Goal: Information Seeking & Learning: Find specific fact

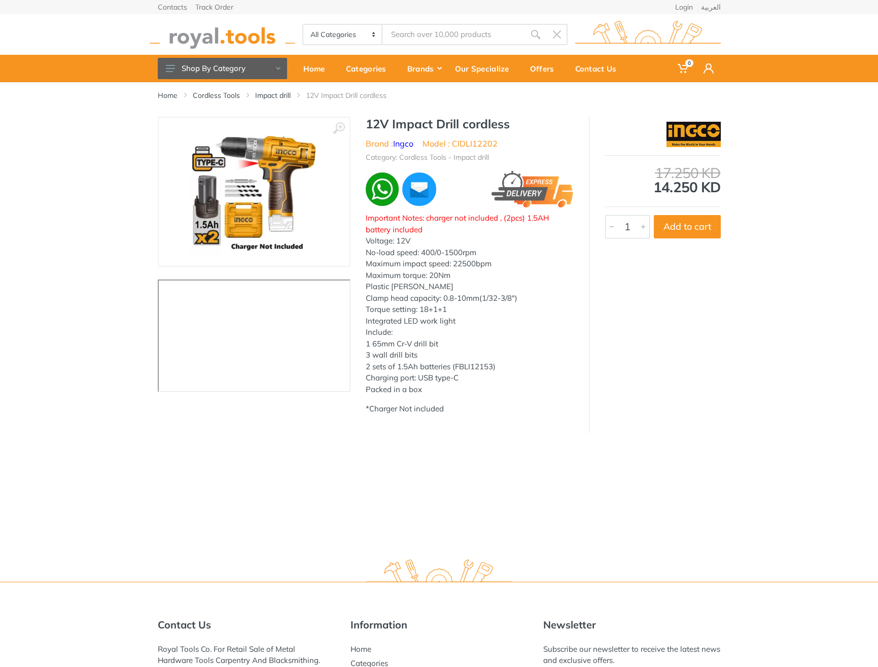
type input "750w Reciprocating Saw"
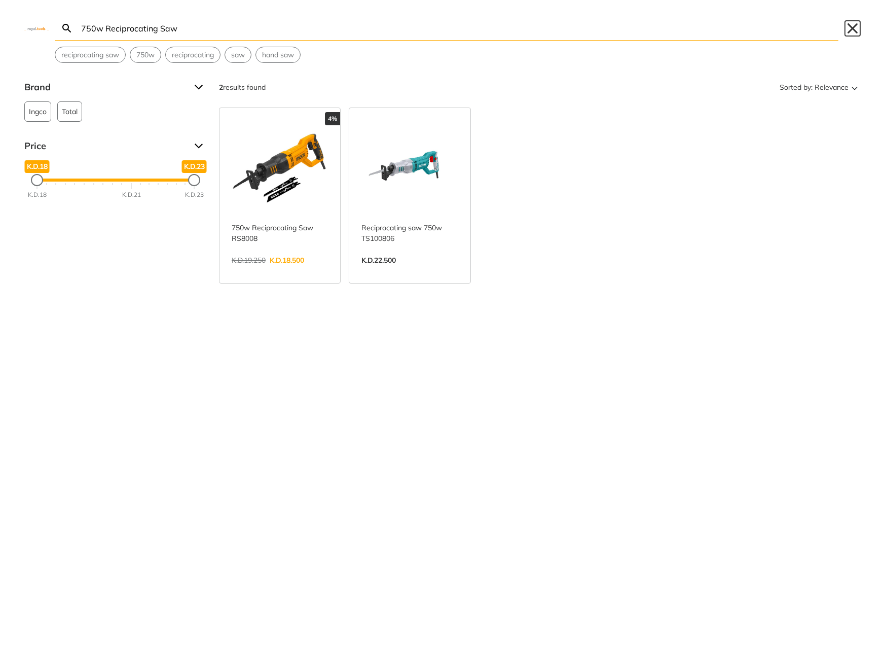
click at [848, 27] on button "Close" at bounding box center [853, 28] width 16 height 16
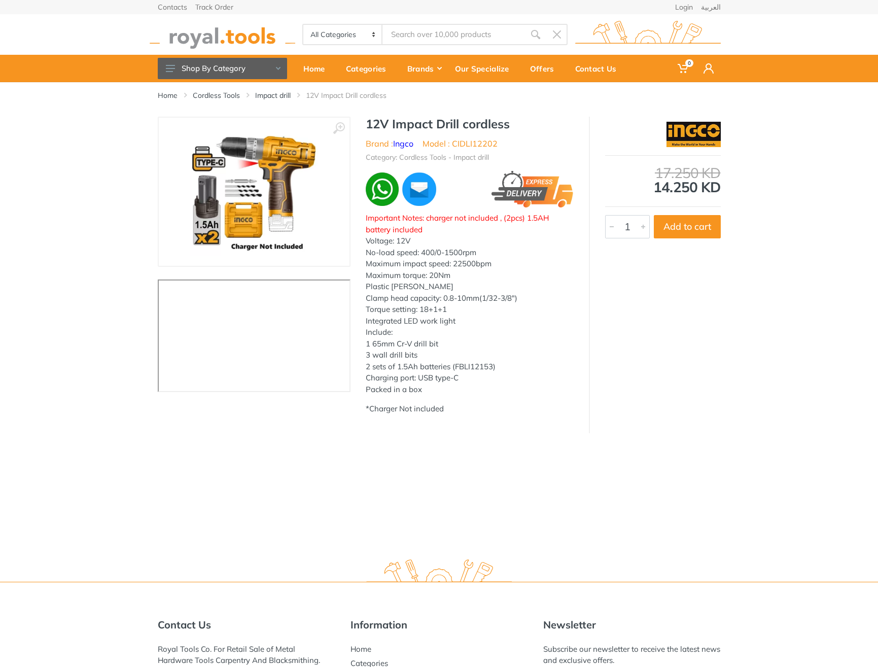
click at [256, 42] on img at bounding box center [223, 35] width 146 height 28
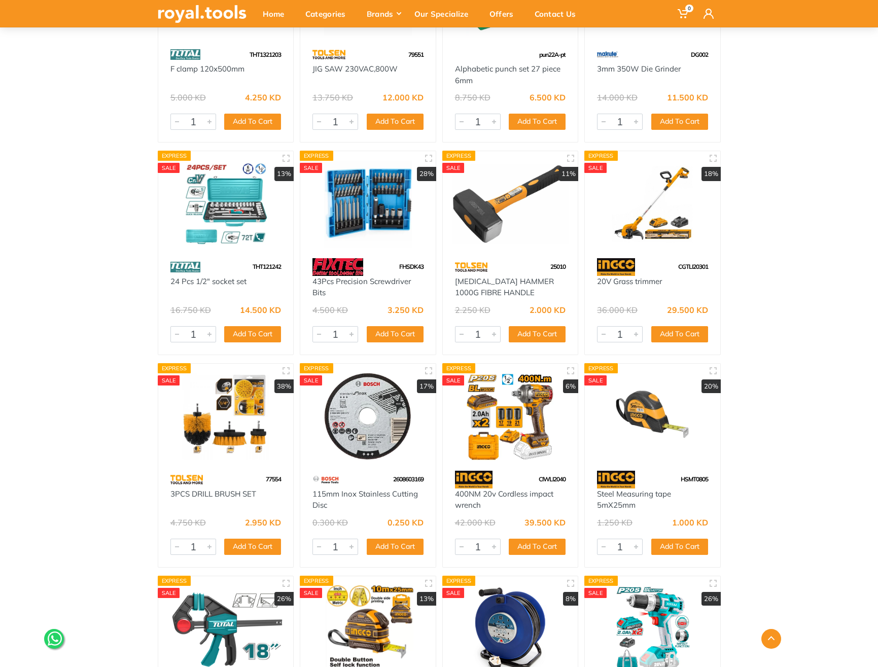
scroll to position [4098, 0]
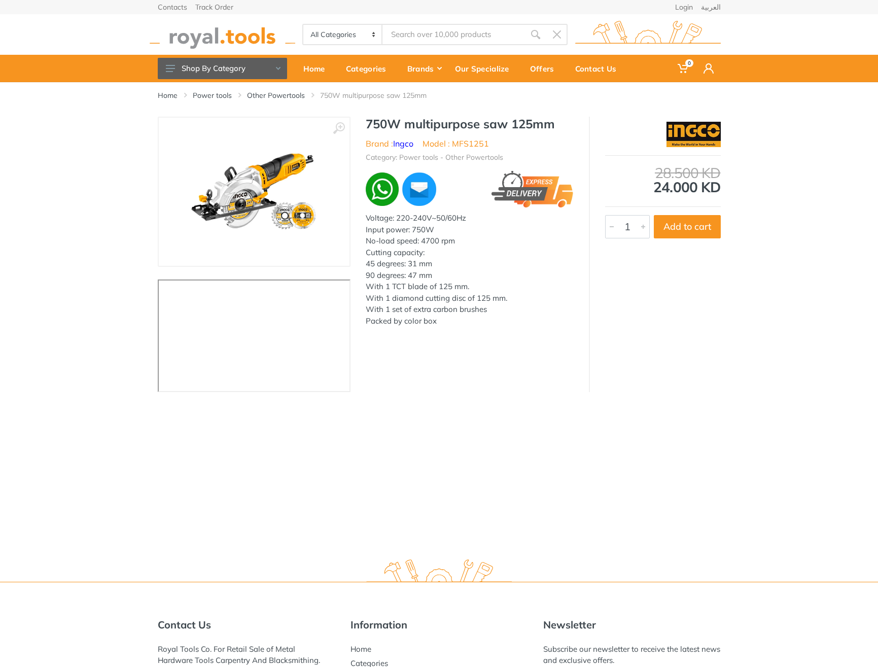
click at [374, 117] on h1 "750W multipurpose saw 125mm" at bounding box center [470, 124] width 208 height 15
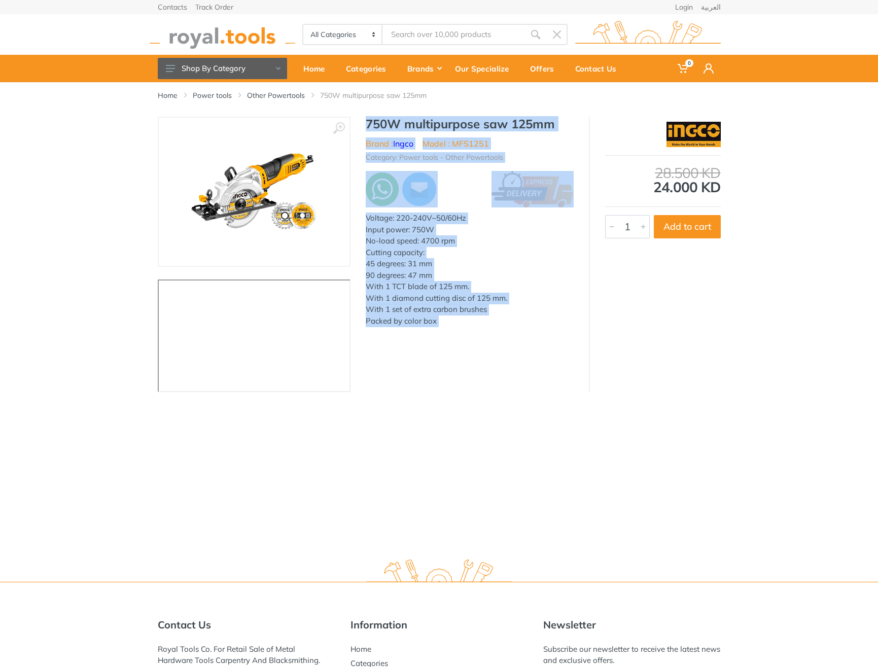
drag, startPoint x: 374, startPoint y: 117, endPoint x: 468, endPoint y: 323, distance: 227.3
click at [468, 323] on div "750W multipurpose saw 125mm Brand : Ingco Model : MFS1251 Category: Power tools…" at bounding box center [469, 225] width 238 height 216
copy div "750W multipurpose saw 125mm Brand : Ingco Model : MFS1251 Category: Power tools…"
click at [576, 127] on div "750W multipurpose saw 125mm Brand : Ingco Model : MFS1251 Category: Power tools…" at bounding box center [469, 225] width 238 height 216
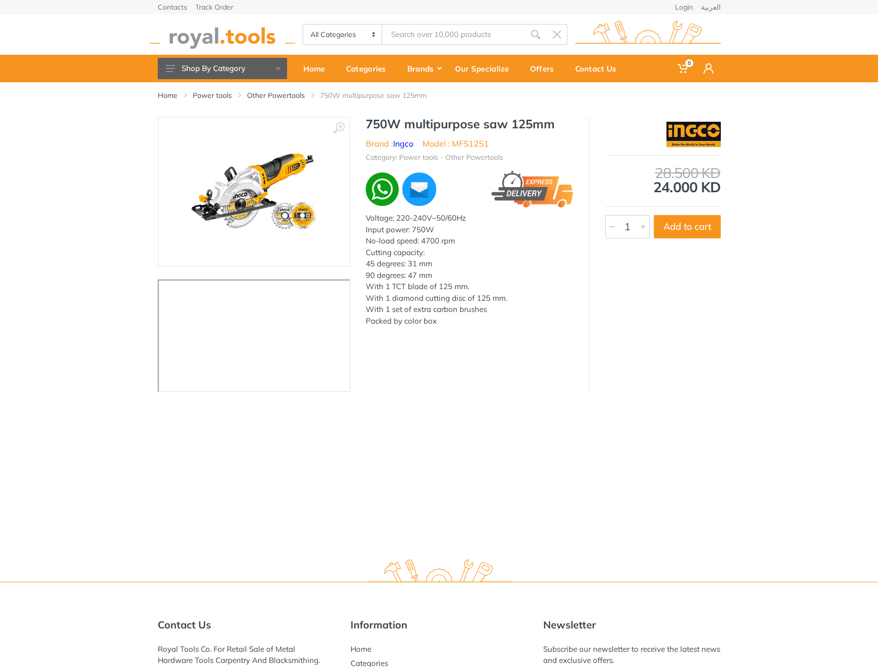
click at [543, 123] on h1 "750W multipurpose saw 125mm" at bounding box center [470, 124] width 208 height 15
drag, startPoint x: 543, startPoint y: 123, endPoint x: 363, endPoint y: 120, distance: 179.5
click at [363, 120] on div "750W multipurpose saw 125mm Brand : Ingco Model : MFS1251 Category: Power tools…" at bounding box center [469, 225] width 238 height 216
copy h1 "750W multipurpose saw 125mm"
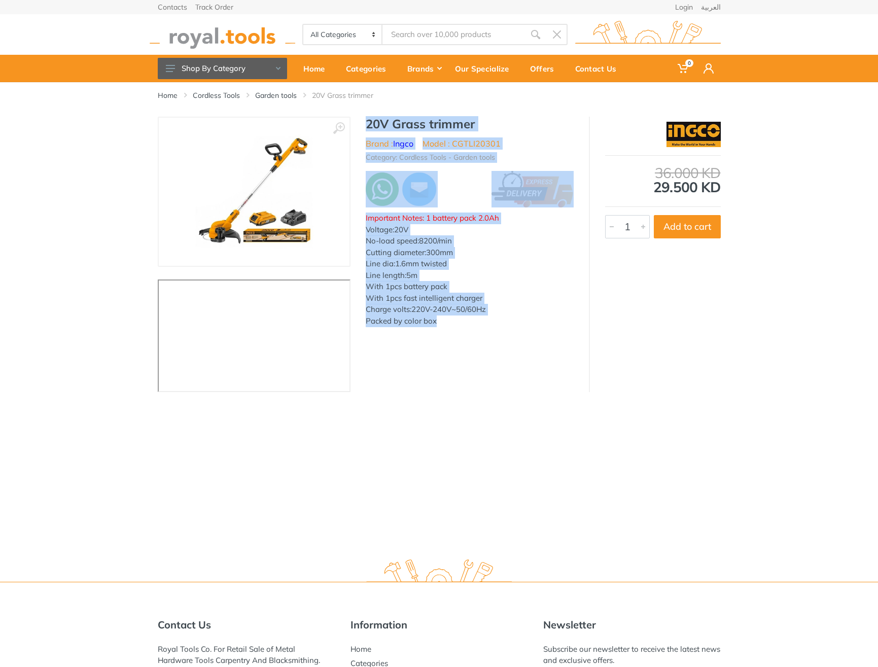
drag, startPoint x: 445, startPoint y: 319, endPoint x: 369, endPoint y: 129, distance: 205.4
click at [369, 129] on div "20V Grass trimmer Brand : Ingco Model : CGTLI20301 Category: Cordless Tools - G…" at bounding box center [469, 225] width 238 height 216
click at [508, 140] on ul "Brand : Ingco Model : CGTLI20301" at bounding box center [470, 143] width 208 height 12
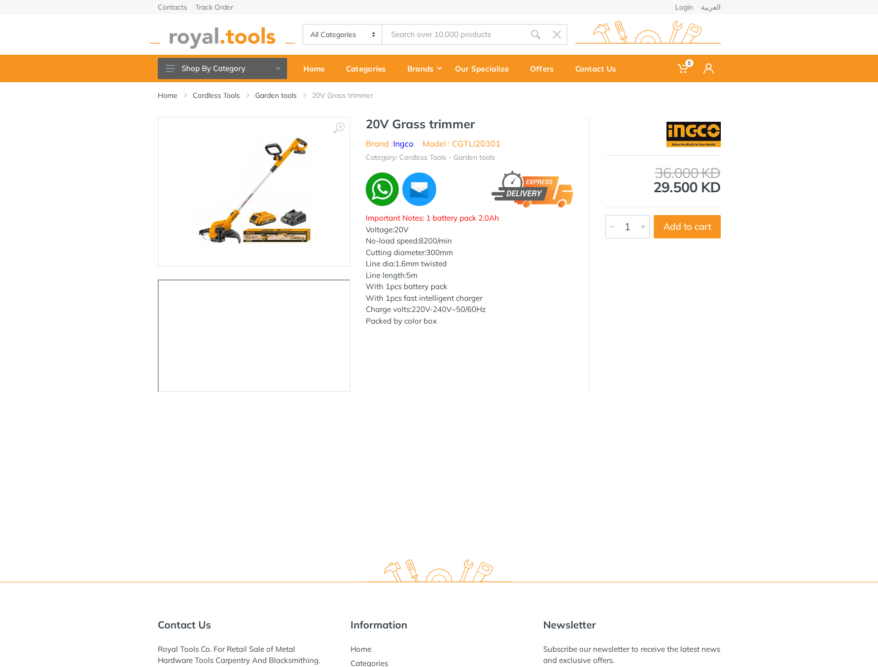
click at [493, 141] on li "Model : CGTLI20301" at bounding box center [461, 143] width 78 height 12
copy li "CGTLI20301"
click at [367, 122] on h1 "20V Grass trimmer" at bounding box center [470, 124] width 208 height 15
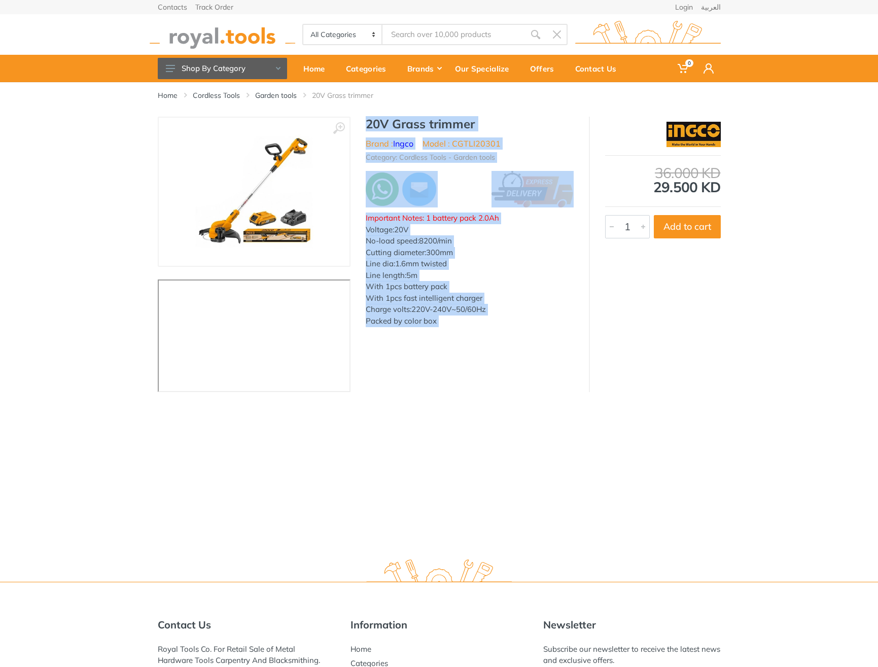
drag, startPoint x: 367, startPoint y: 122, endPoint x: 447, endPoint y: 319, distance: 212.9
click at [447, 319] on div "20V Grass trimmer Brand : Ingco Model : CGTLI20301 Category: Cordless Tools - G…" at bounding box center [469, 225] width 238 height 216
copy div "20V Grass trimmer Brand : Ingco Model : CGTLI20301 Category: Cordless Tools - G…"
click at [511, 119] on h1 "20V Grass trimmer" at bounding box center [470, 124] width 208 height 15
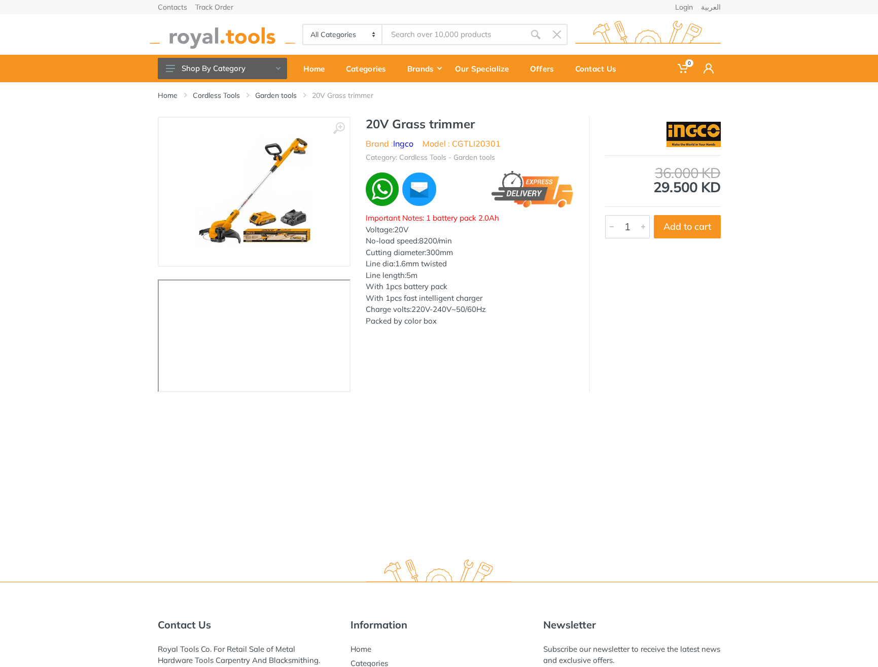
click at [464, 123] on h1 "20V Grass trimmer" at bounding box center [470, 124] width 208 height 15
drag, startPoint x: 464, startPoint y: 123, endPoint x: 381, endPoint y: 125, distance: 83.2
click at [381, 125] on h1 "20V Grass trimmer" at bounding box center [470, 124] width 208 height 15
copy h1 "20V Grass trimmer"
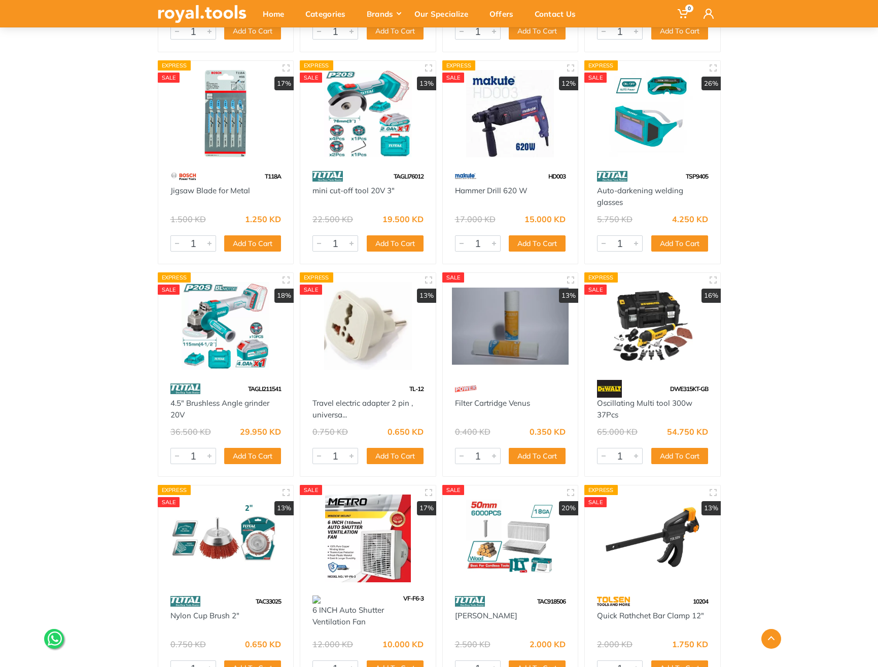
scroll to position [6623, 0]
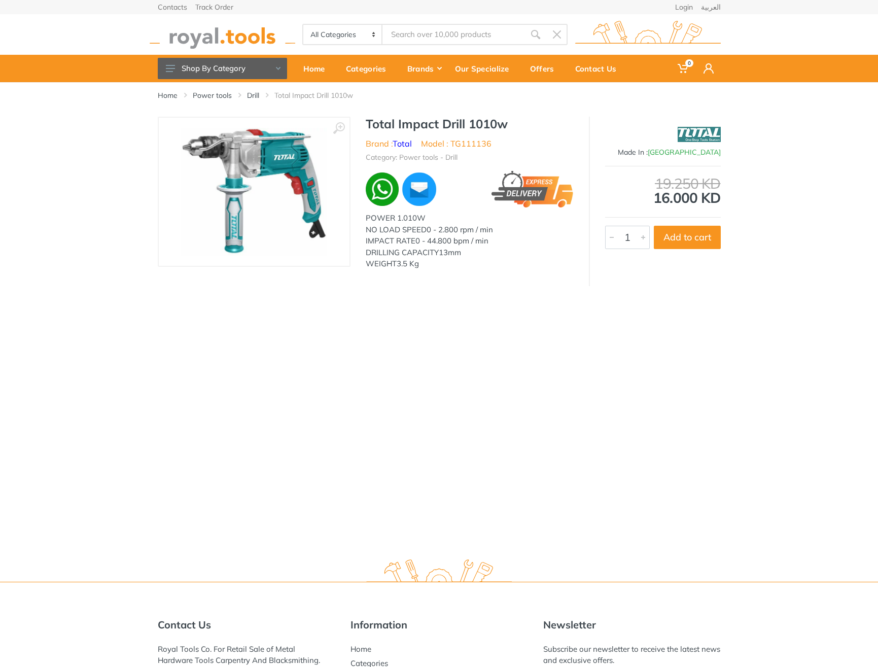
click at [376, 119] on h1 "Total Impact Drill 1010w" at bounding box center [470, 124] width 208 height 15
drag, startPoint x: 376, startPoint y: 119, endPoint x: 489, endPoint y: 117, distance: 113.6
click at [489, 117] on h1 "Total Impact Drill 1010w" at bounding box center [470, 124] width 208 height 15
copy h1 "Total Impact Drill 1010w"
click at [468, 142] on li "Model : TG111136" at bounding box center [456, 143] width 70 height 12
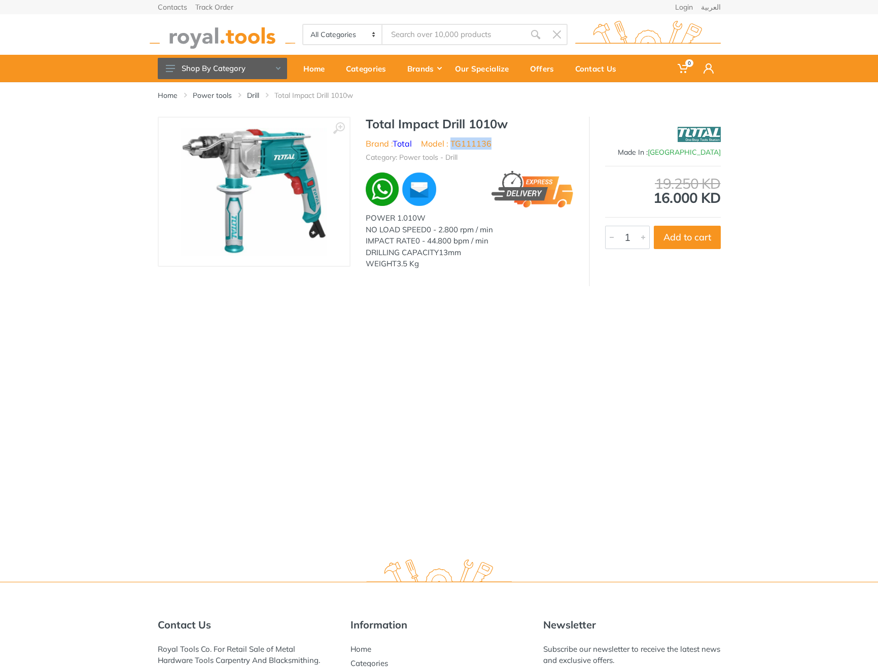
click at [468, 142] on li "Model : TG111136" at bounding box center [456, 143] width 70 height 12
copy li "TG111136"
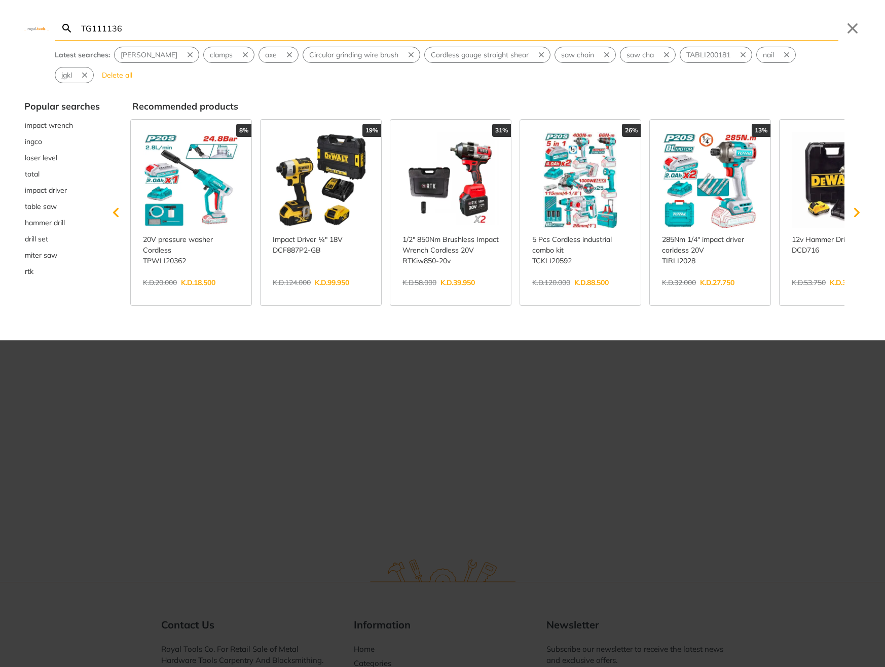
type input "TG111136"
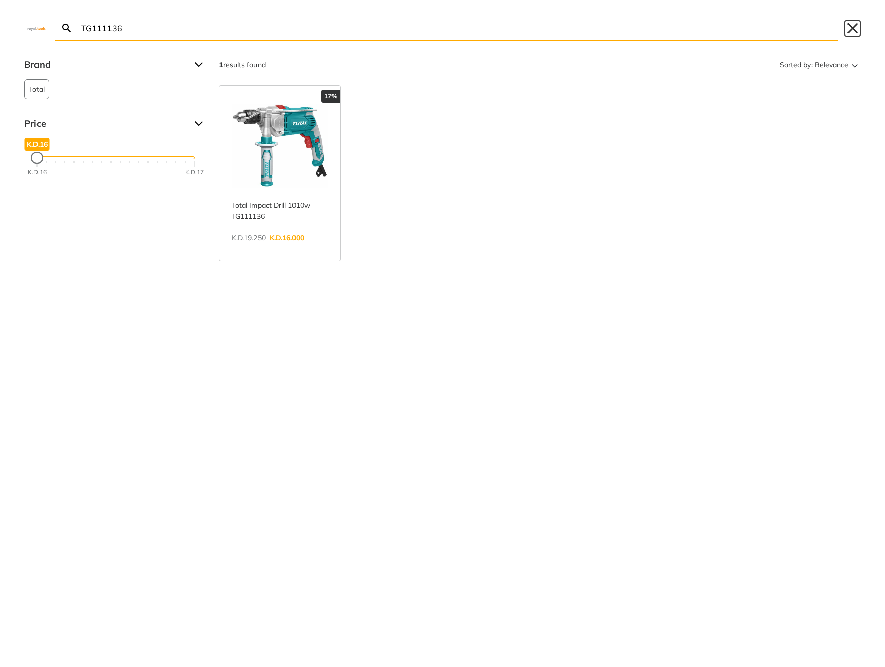
click at [851, 28] on button "Close" at bounding box center [853, 28] width 16 height 16
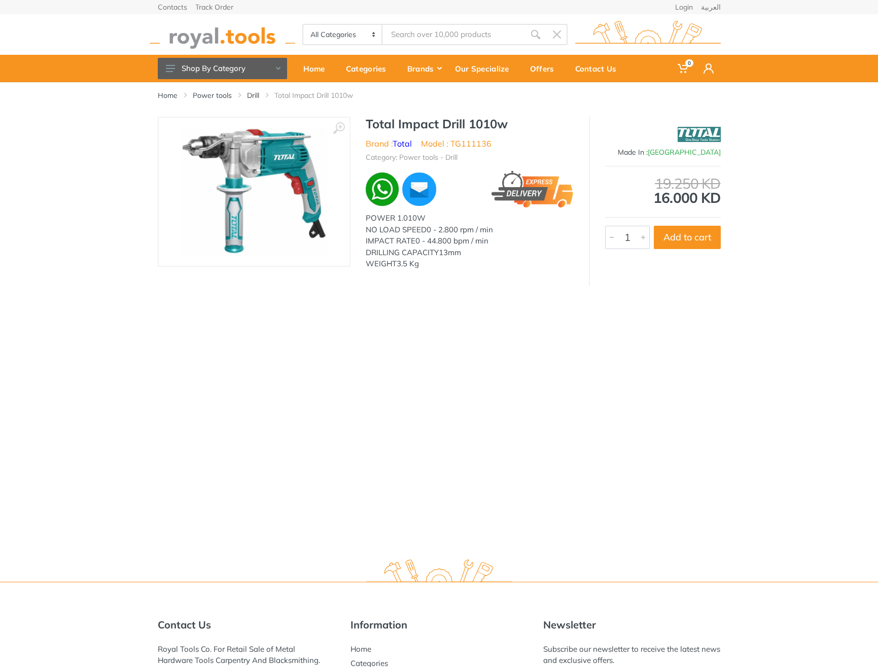
click at [386, 127] on h1 "Total Impact Drill 1010w" at bounding box center [470, 124] width 208 height 15
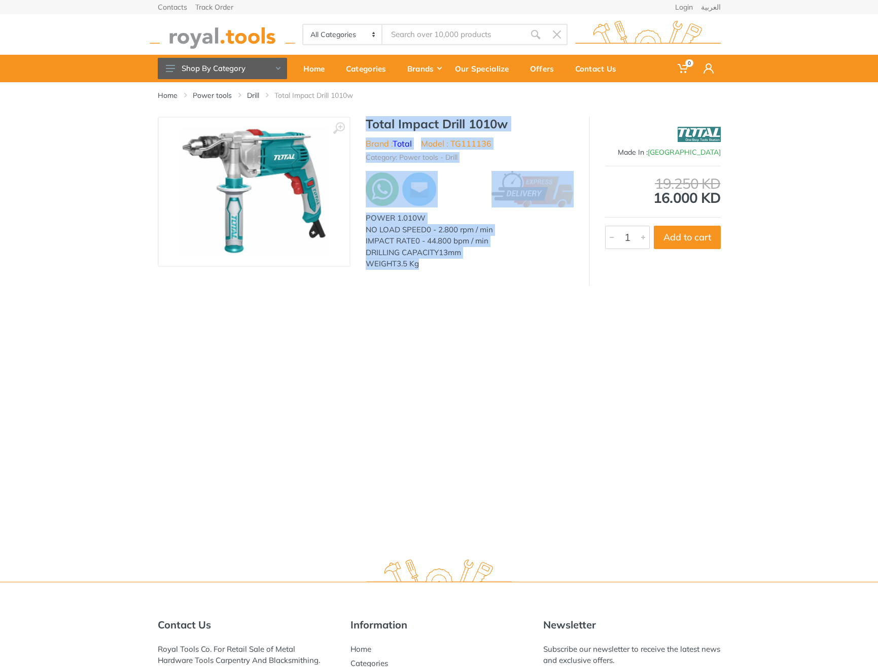
drag, startPoint x: 386, startPoint y: 127, endPoint x: 454, endPoint y: 269, distance: 157.8
click at [454, 269] on div "Total Impact Drill 1010w Brand : Total Model : TG111136 Category: Power tools -…" at bounding box center [469, 196] width 238 height 159
copy div "Total Impact Drill 1010w Brand : Total Model : TG111136 Category: Power tools -…"
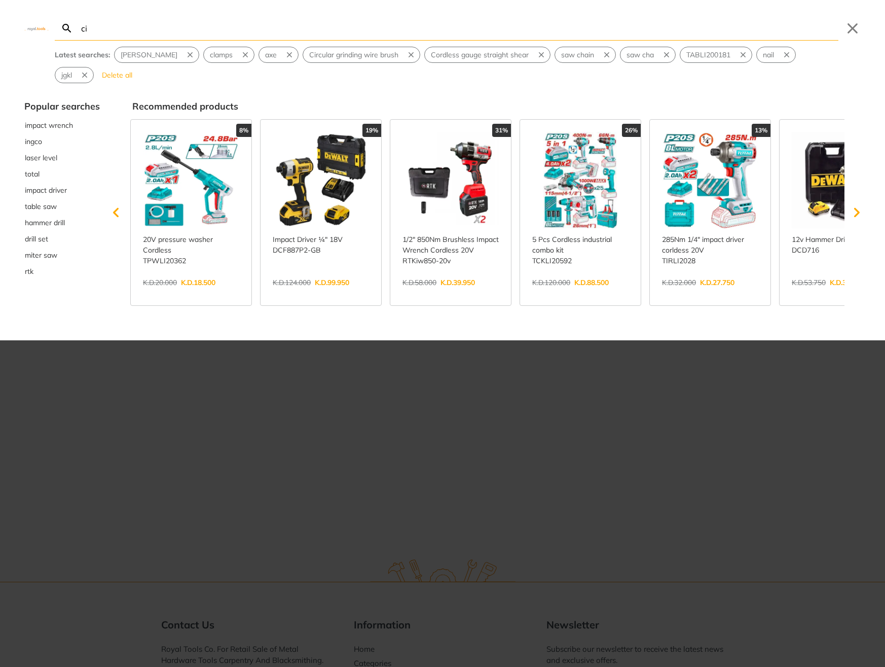
type input "ci"
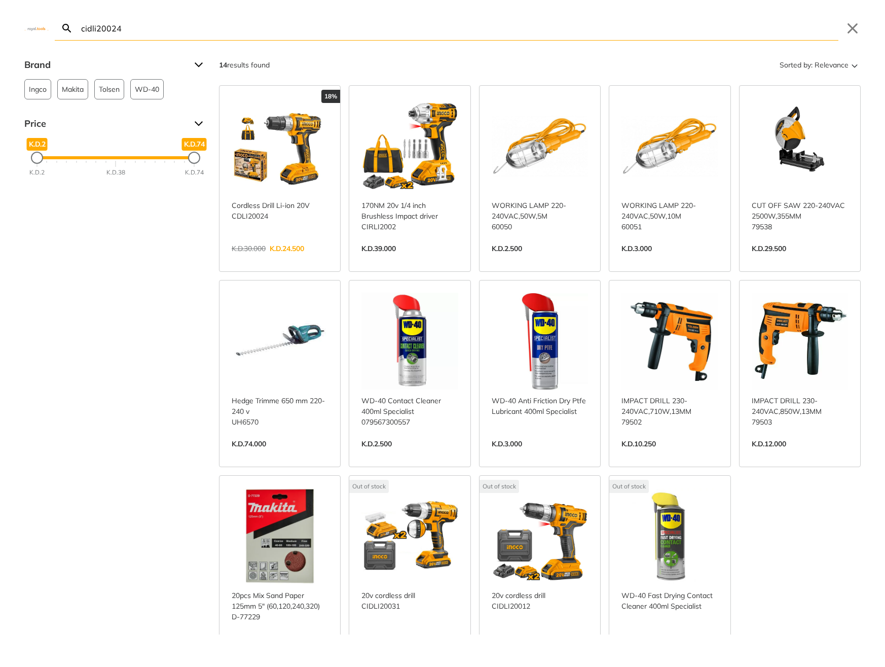
click at [526, 28] on input "cidli20024" at bounding box center [459, 28] width 760 height 24
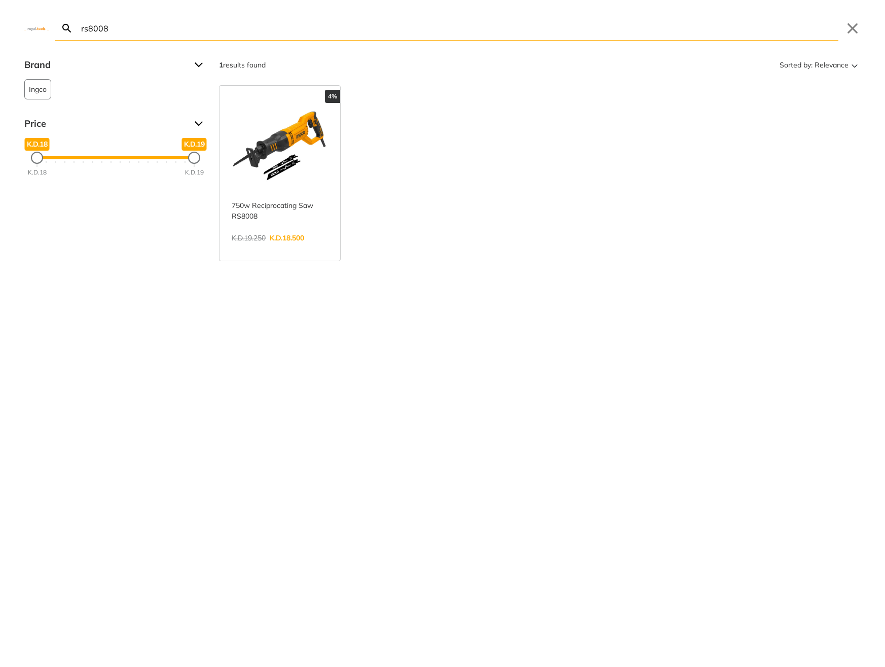
click at [208, 25] on input "rs8008" at bounding box center [459, 28] width 760 height 24
click at [546, 28] on input "dcd716" at bounding box center [459, 28] width 760 height 24
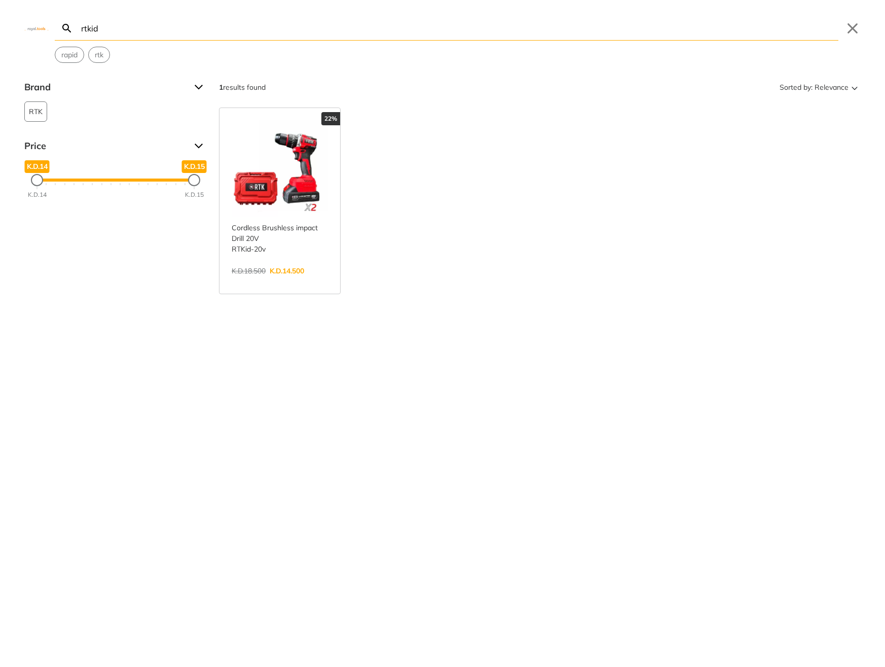
click at [175, 26] on input "rtkid" at bounding box center [459, 28] width 760 height 24
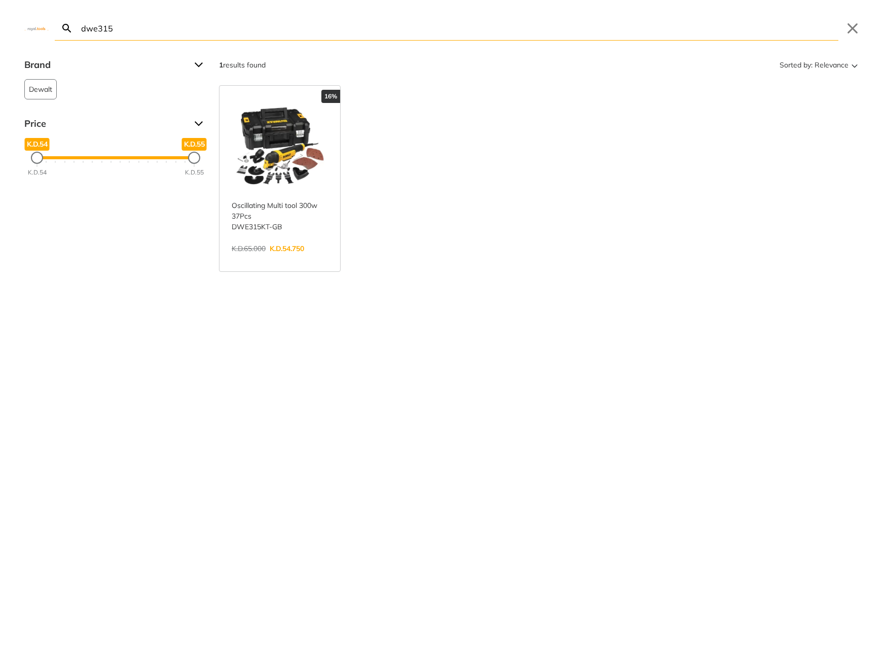
click at [626, 32] on input "dwe315" at bounding box center [459, 28] width 760 height 24
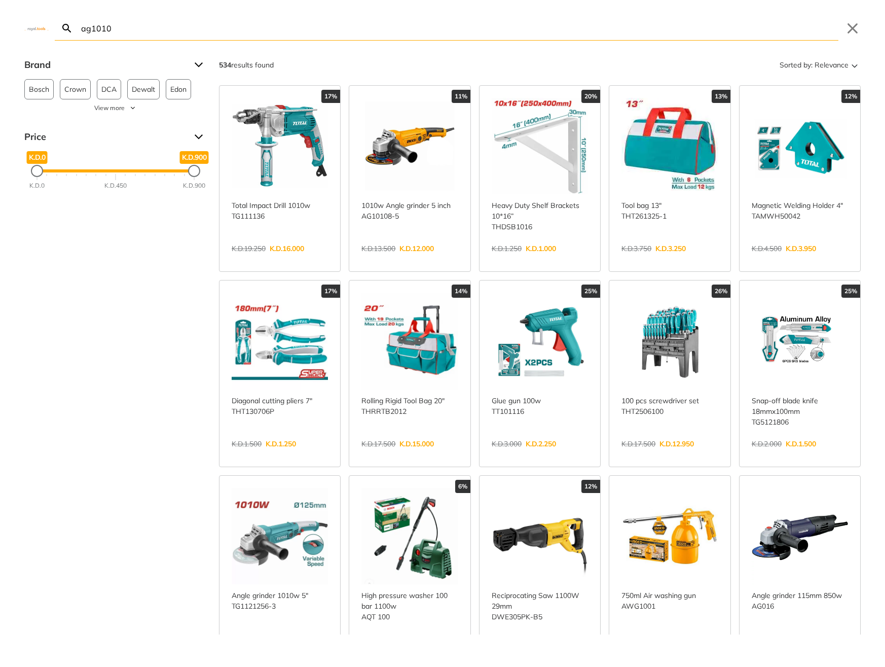
click at [229, 32] on input "ag1010" at bounding box center [459, 28] width 760 height 24
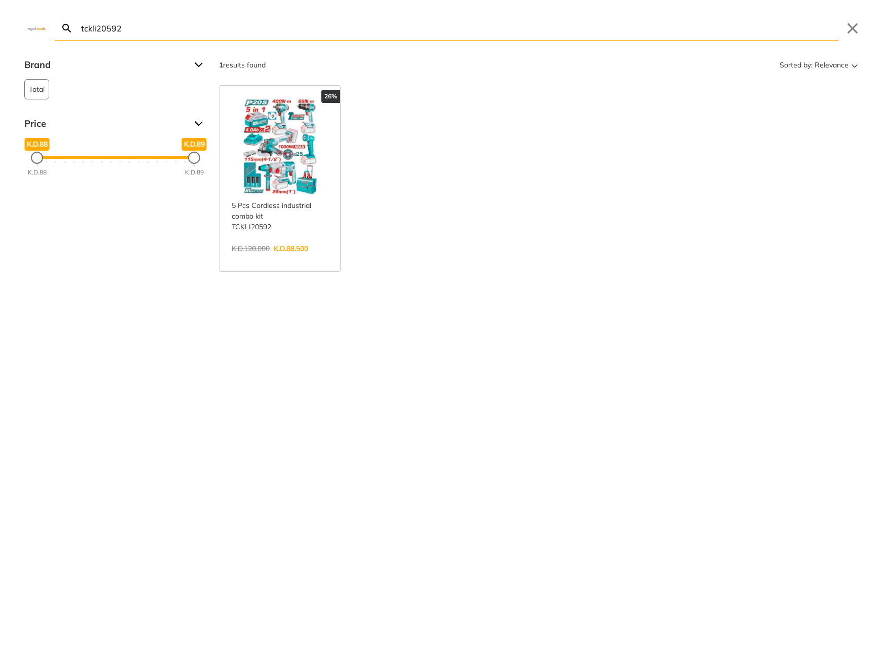
click at [233, 29] on input "tckli20592" at bounding box center [459, 28] width 760 height 24
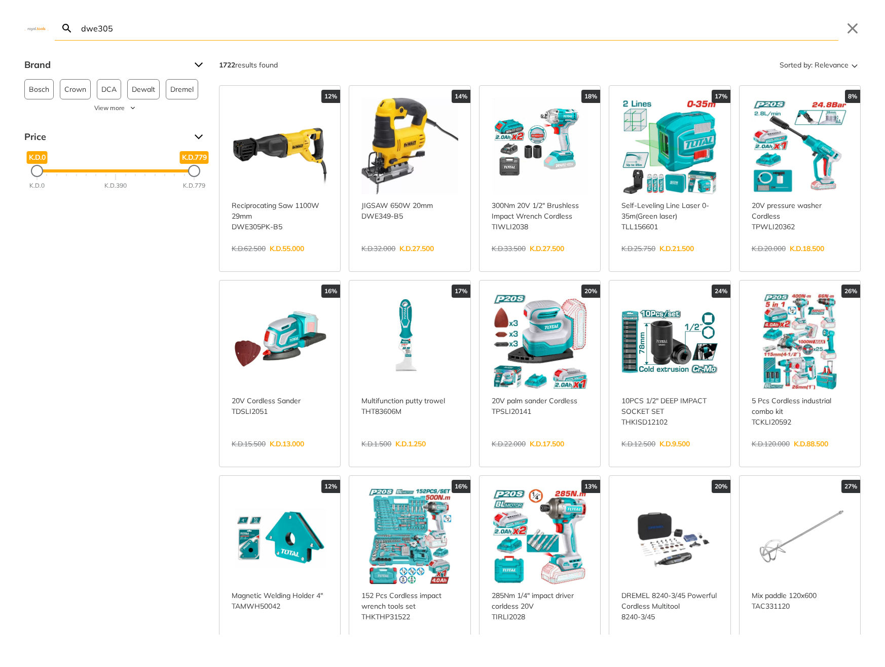
click at [140, 24] on input "dwe305" at bounding box center [459, 28] width 760 height 24
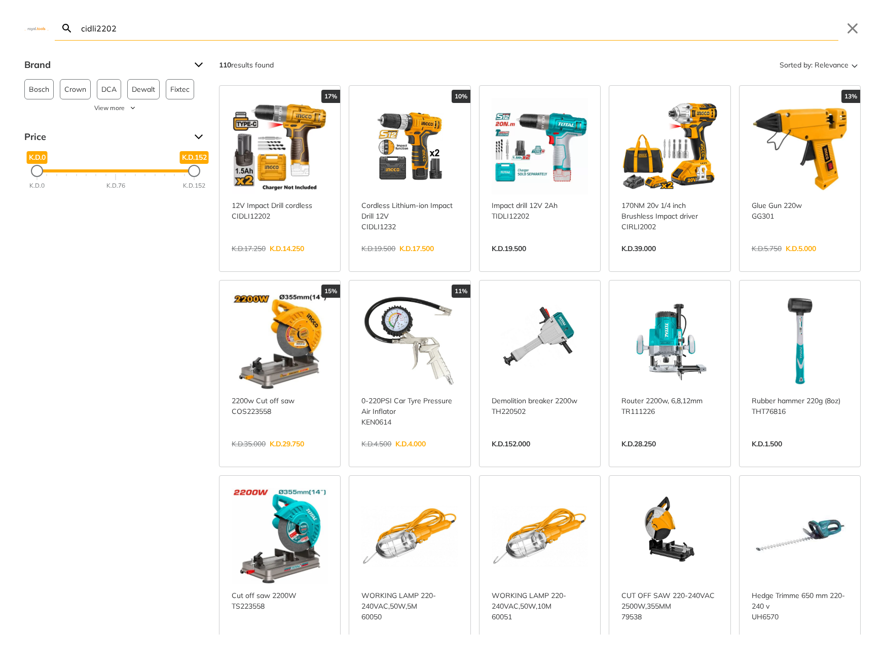
click at [135, 25] on input "cidli2202" at bounding box center [459, 28] width 760 height 24
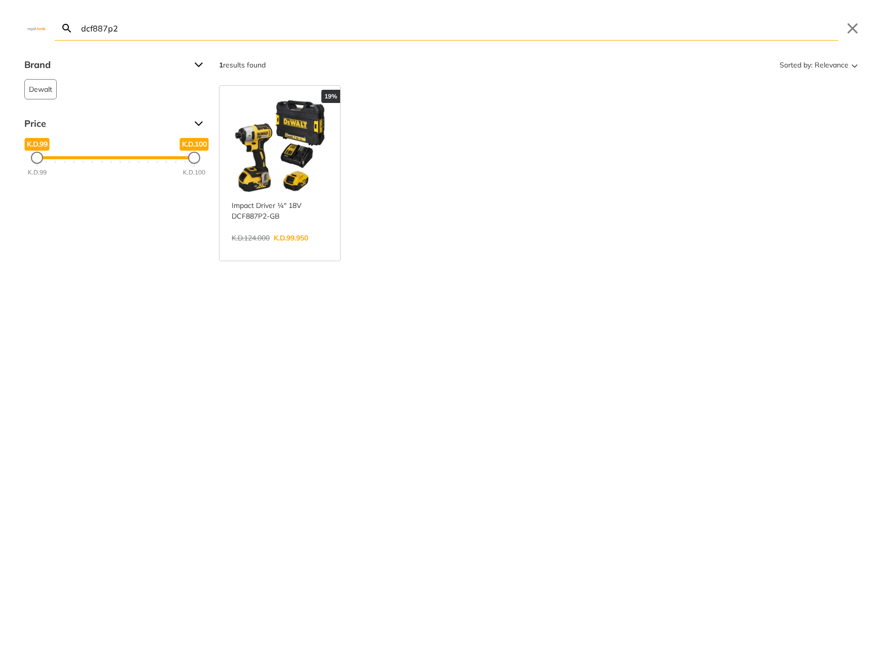
type input "dcf887p2"
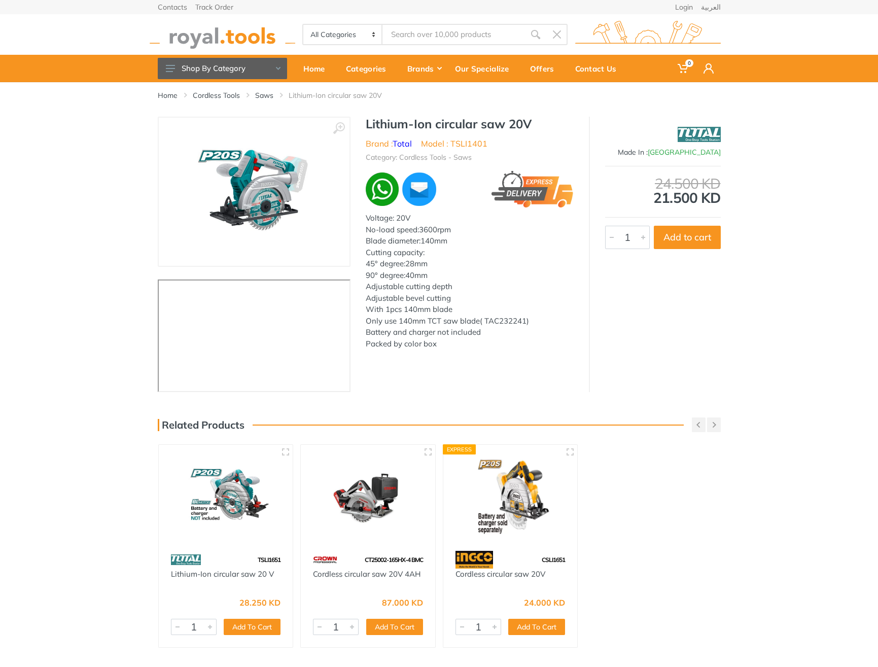
click at [385, 124] on h1 "Lithium-Ion circular saw 20V" at bounding box center [470, 124] width 208 height 15
drag, startPoint x: 385, startPoint y: 124, endPoint x: 523, endPoint y: 125, distance: 138.4
click at [523, 125] on h1 "Lithium-Ion circular saw 20V" at bounding box center [470, 124] width 208 height 15
copy h1 "Lithium-Ion circular saw 20V"
type input "Lithium-Ion circular saw 20V"
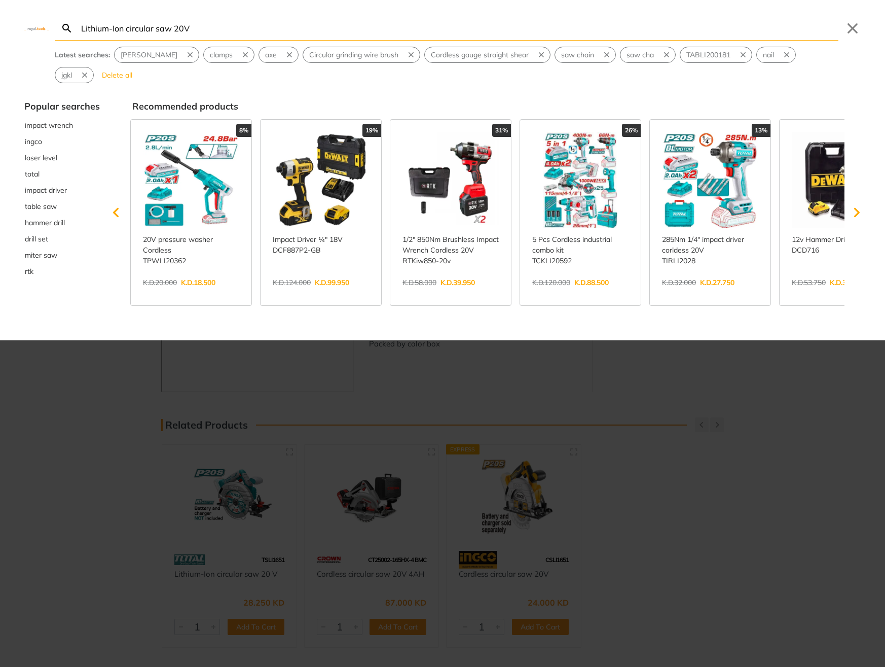
type input "Lithium-Ion circular saw 20V"
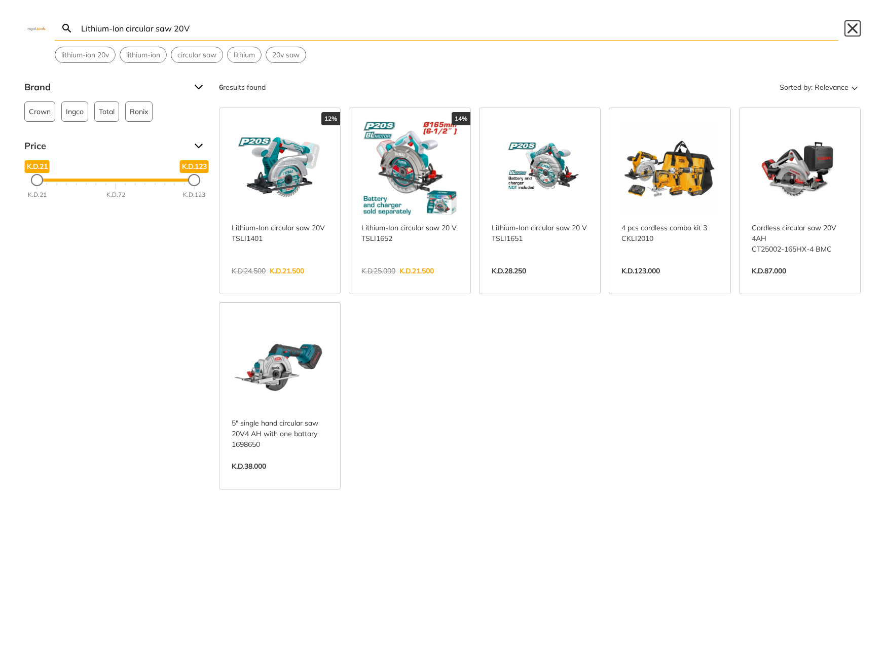
click at [858, 27] on button "Close" at bounding box center [853, 28] width 16 height 16
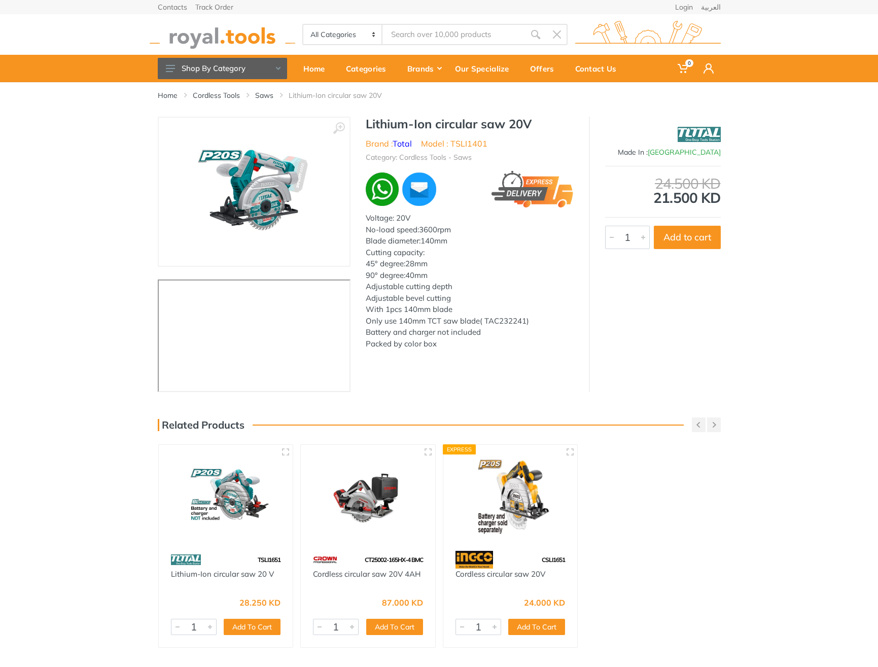
click at [472, 141] on li "Model : TSLI1401" at bounding box center [454, 143] width 66 height 12
copy li "TSLI1401"
click at [384, 119] on h1 "Lithium-Ion circular saw 20V" at bounding box center [470, 124] width 208 height 15
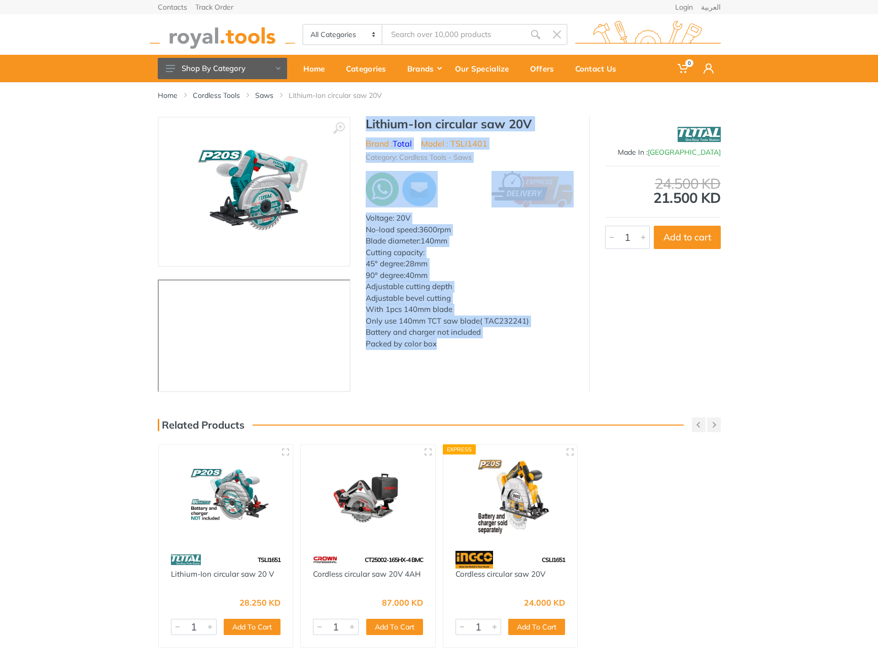
drag, startPoint x: 384, startPoint y: 119, endPoint x: 449, endPoint y: 343, distance: 233.3
click at [449, 343] on div "Lithium-Ion circular saw 20V Brand : Total Model : TSLI1401 Category: Cordless …" at bounding box center [469, 236] width 238 height 239
copy div "Lithium-Ion circular saw 20V Brand : Total Model : TSLI1401 Category: Cordless …"
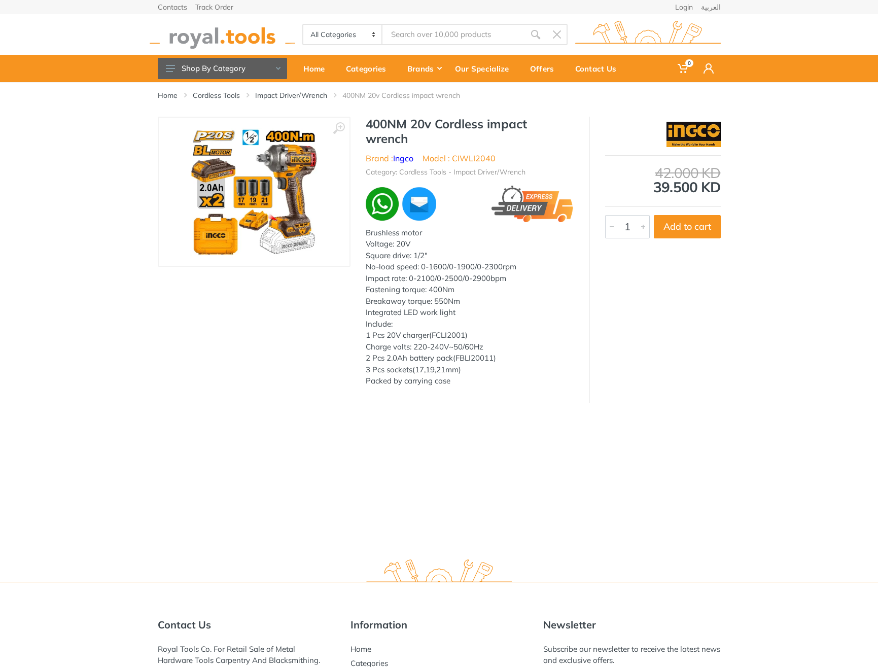
click at [386, 121] on h1 "400NM 20v Cordless impact wrench" at bounding box center [470, 131] width 208 height 29
drag, startPoint x: 386, startPoint y: 121, endPoint x: 405, endPoint y: 134, distance: 22.9
click at [405, 134] on h1 "400NM 20v Cordless impact wrench" at bounding box center [470, 131] width 208 height 29
